Goal: Task Accomplishment & Management: Use online tool/utility

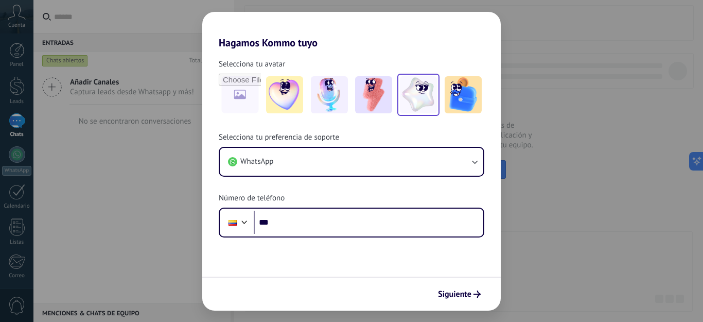
click at [423, 106] on img at bounding box center [418, 94] width 37 height 37
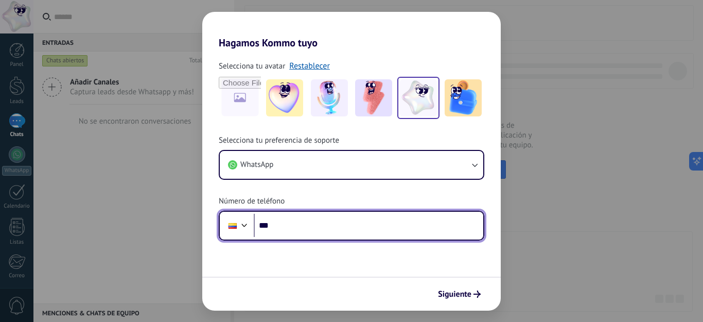
click at [358, 232] on input "***" at bounding box center [369, 226] width 230 height 24
type input "**********"
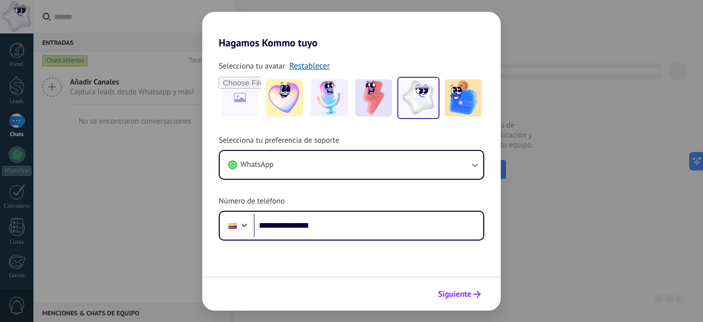
click at [465, 302] on button "Siguiente" at bounding box center [459, 294] width 52 height 18
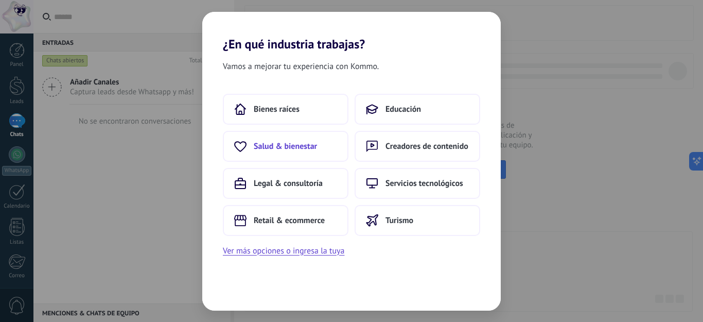
click at [285, 154] on button "Salud & bienestar" at bounding box center [286, 146] width 126 height 31
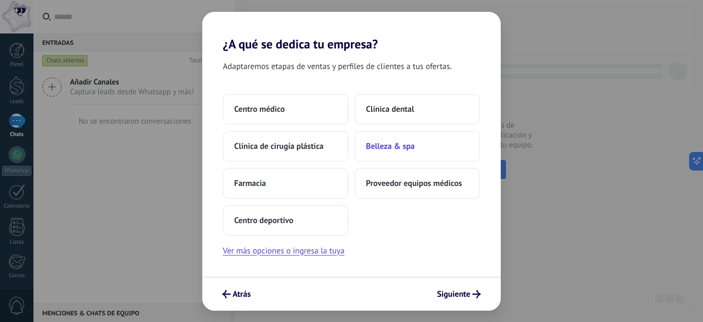
click at [375, 147] on span "Belleza & spa" at bounding box center [390, 146] width 49 height 10
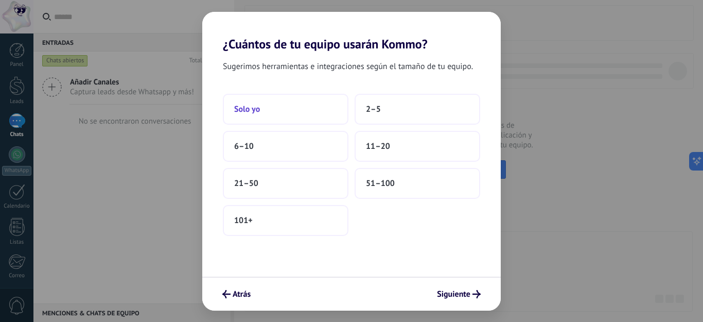
click at [284, 100] on button "Solo yo" at bounding box center [286, 109] width 126 height 31
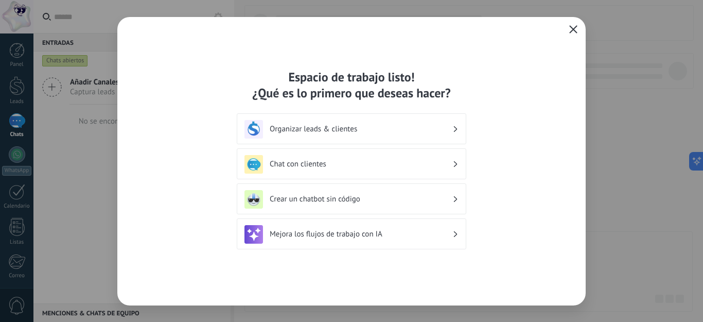
click at [360, 200] on h3 "Crear un chatbot sin código" at bounding box center [361, 199] width 183 height 10
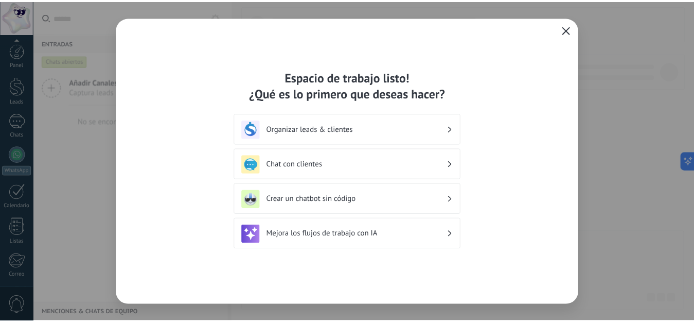
scroll to position [107, 0]
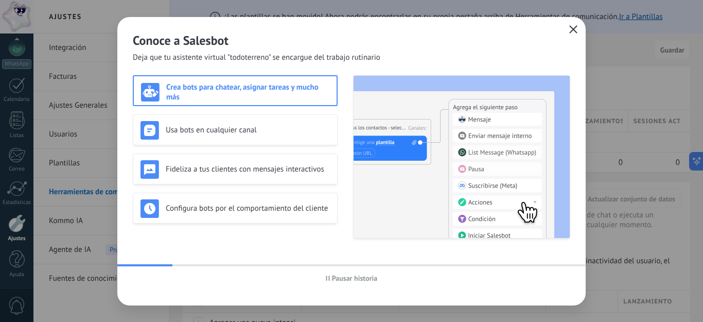
click at [569, 30] on icon "button" at bounding box center [573, 29] width 8 height 8
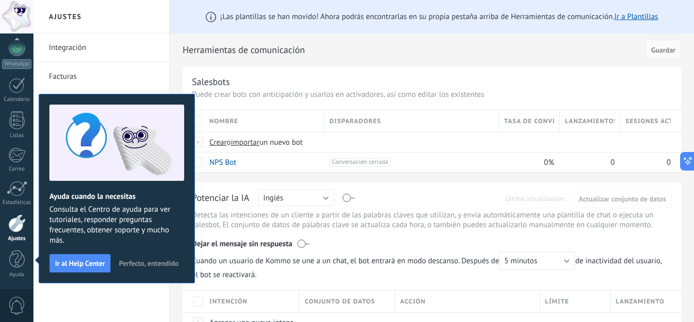
click at [147, 266] on span "Perfecto, entendido" at bounding box center [149, 262] width 60 height 7
